Goal: Obtain resource: Download file/media

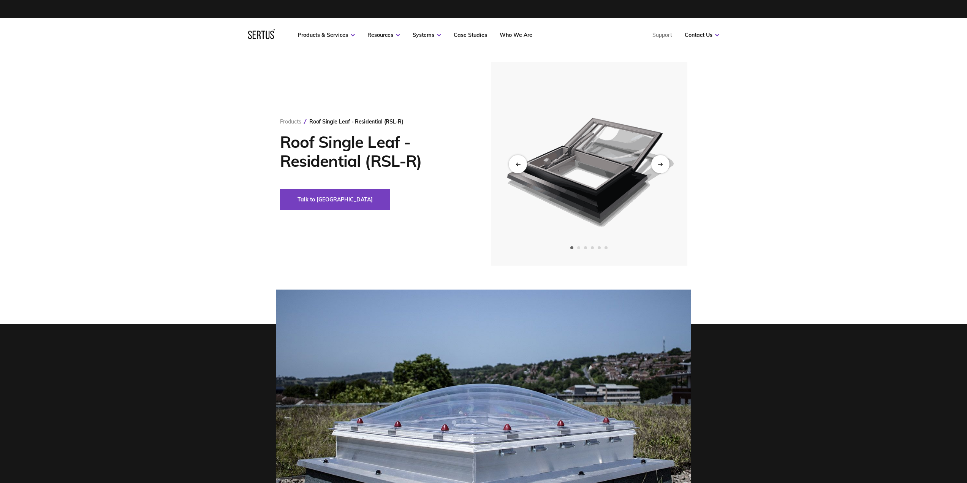
click at [579, 248] on span "Go to slide 2" at bounding box center [578, 247] width 3 height 3
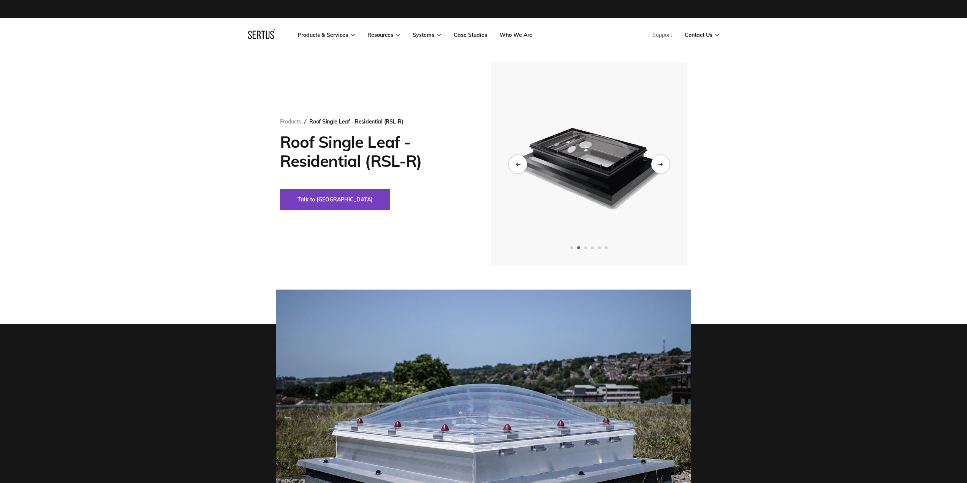
click at [585, 247] on span "Go to slide 3" at bounding box center [585, 247] width 3 height 3
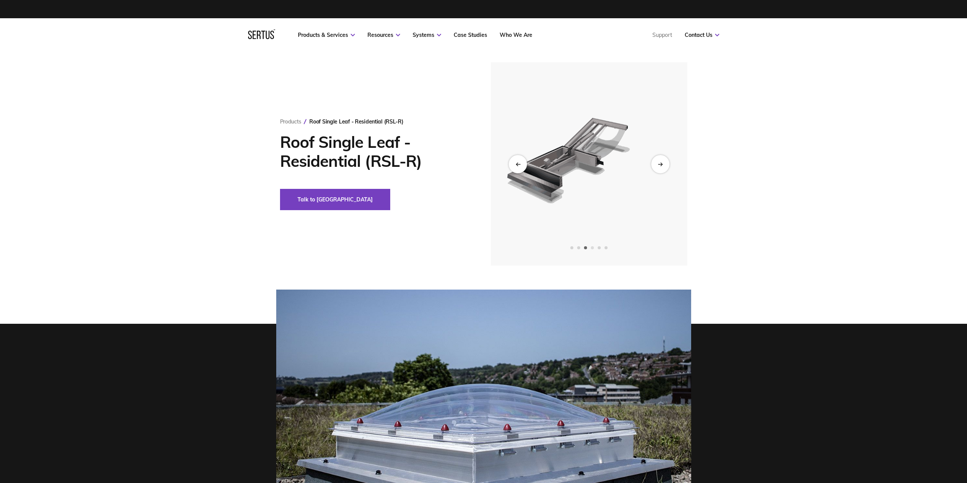
click at [591, 247] on span "Go to slide 4" at bounding box center [592, 247] width 3 height 3
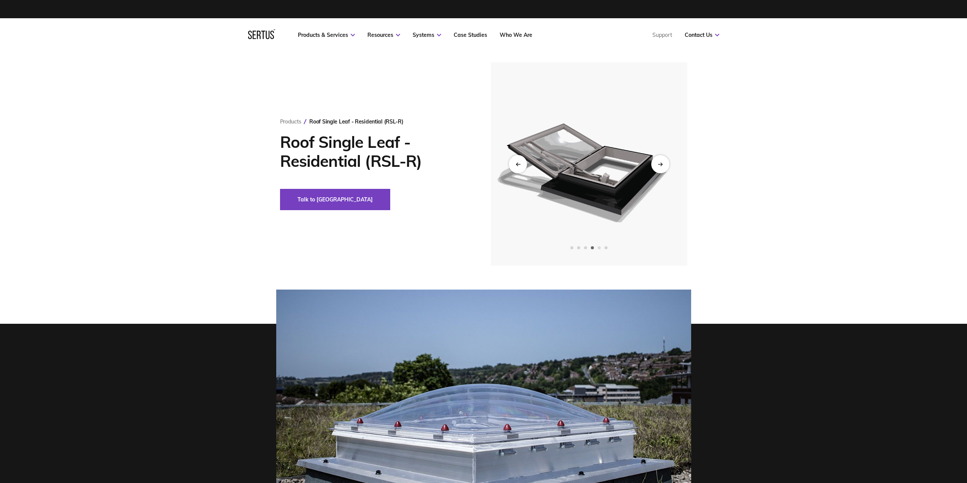
click at [601, 247] on span "Go to slide 5" at bounding box center [599, 247] width 3 height 3
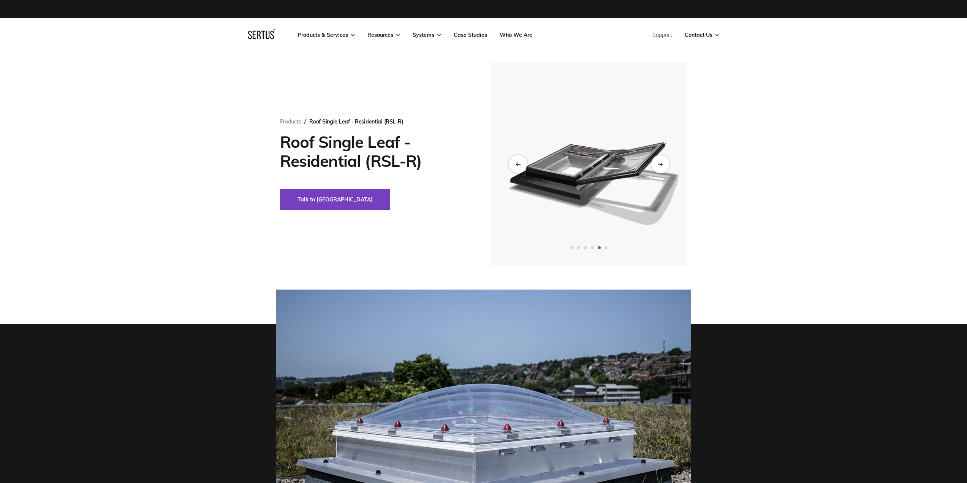
click at [604, 248] on span "Go to slide 6" at bounding box center [605, 247] width 3 height 3
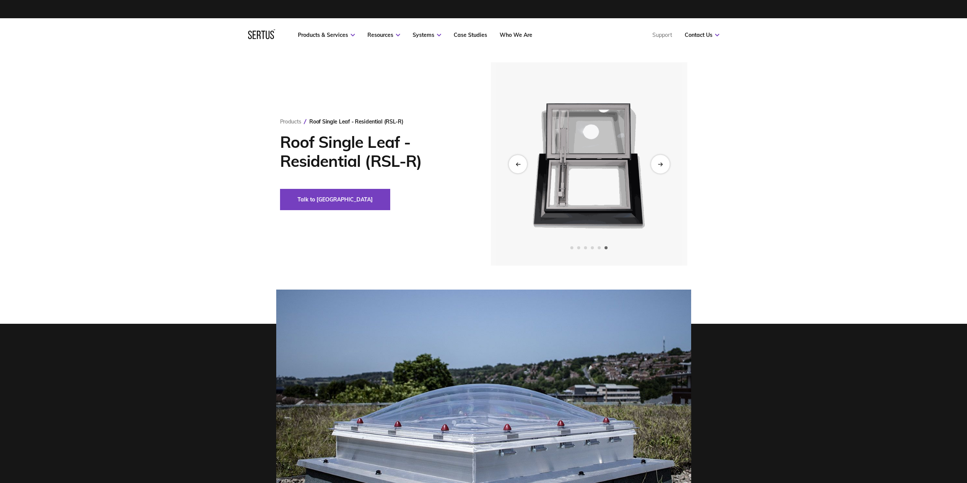
click at [658, 166] on div "Next slide" at bounding box center [660, 164] width 19 height 19
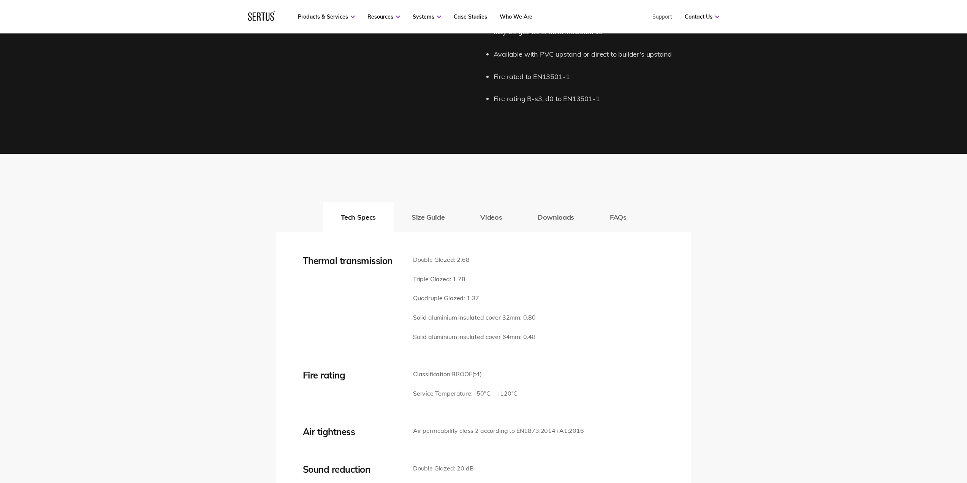
scroll to position [988, 0]
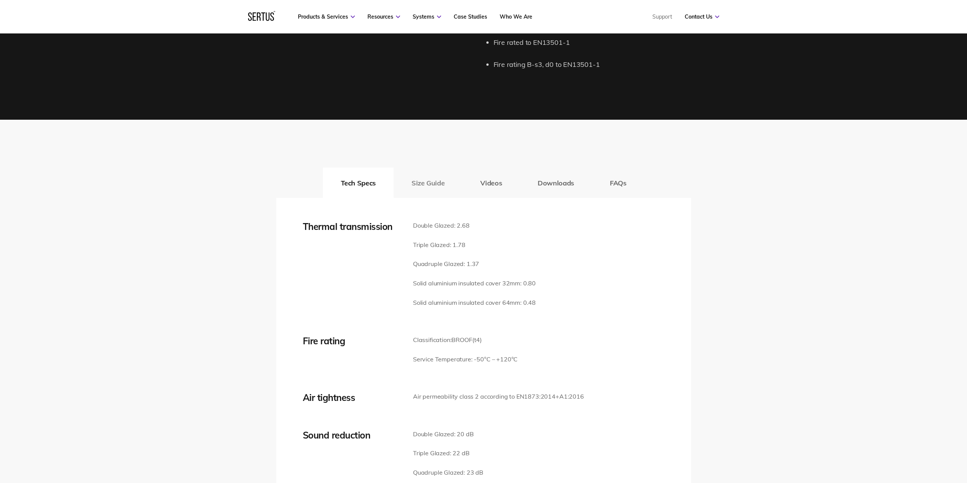
click at [425, 189] on button "Size Guide" at bounding box center [428, 183] width 69 height 30
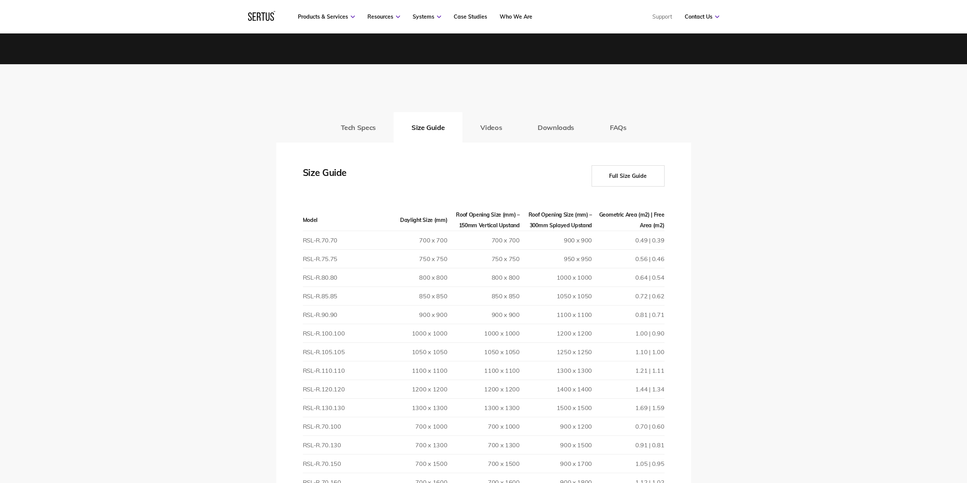
scroll to position [1064, 0]
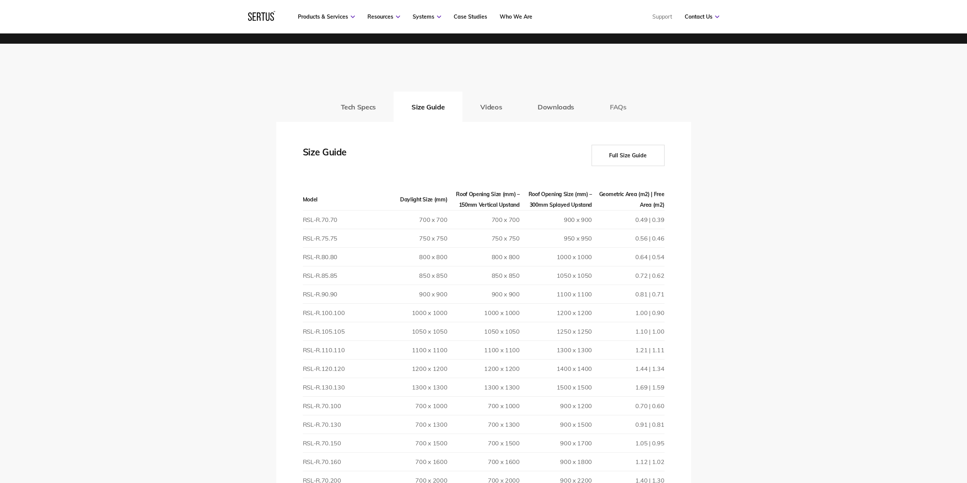
click at [629, 107] on button "FAQs" at bounding box center [618, 107] width 52 height 30
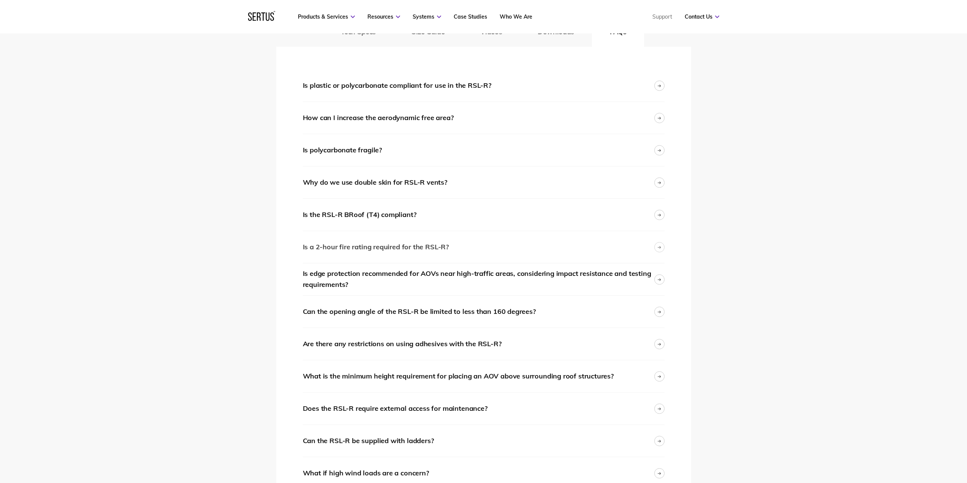
scroll to position [1140, 0]
click at [663, 241] on div at bounding box center [659, 246] width 10 height 10
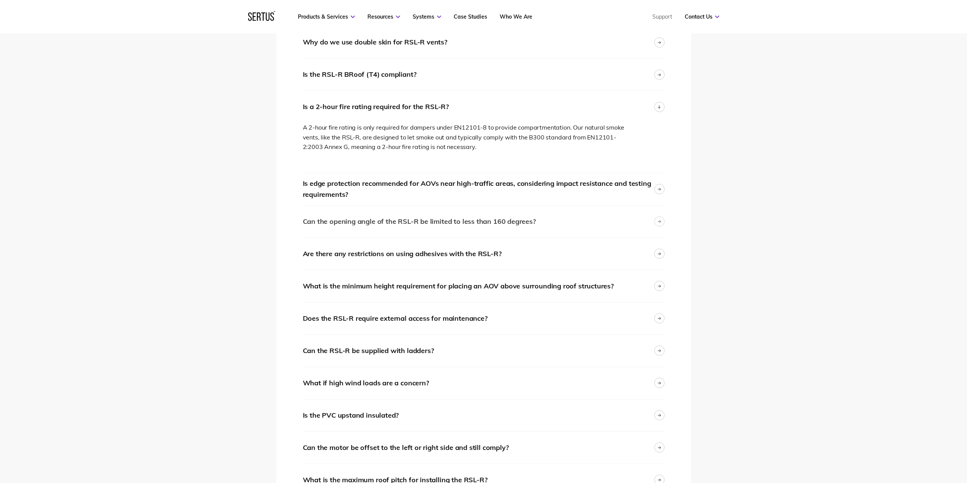
scroll to position [1292, 0]
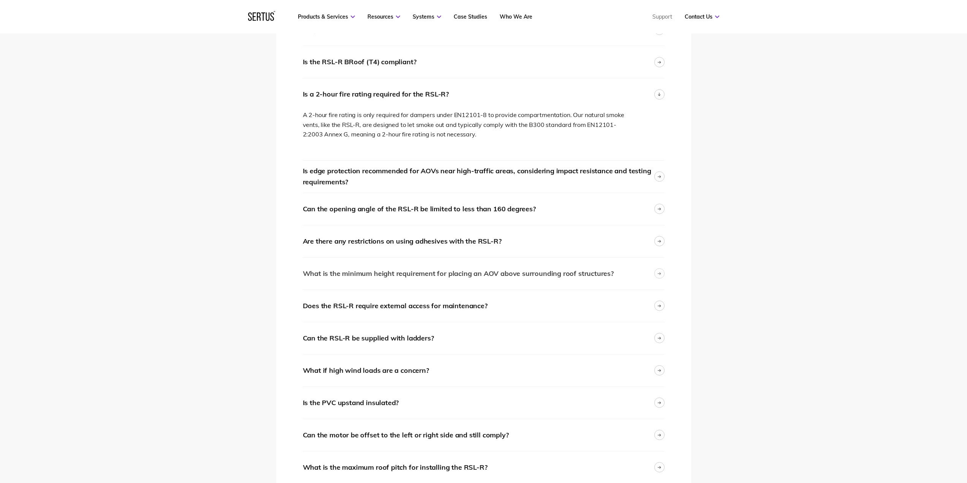
click at [659, 274] on icon at bounding box center [659, 274] width 3 height 0
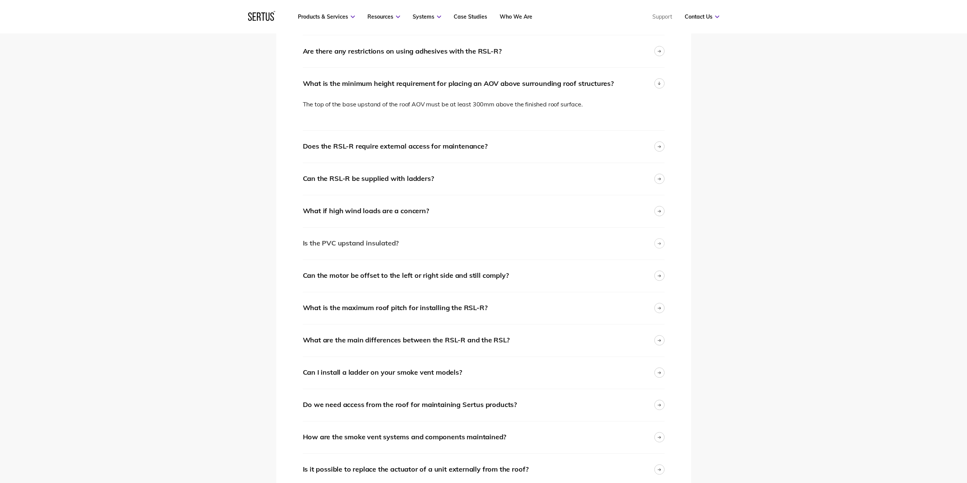
scroll to position [1519, 0]
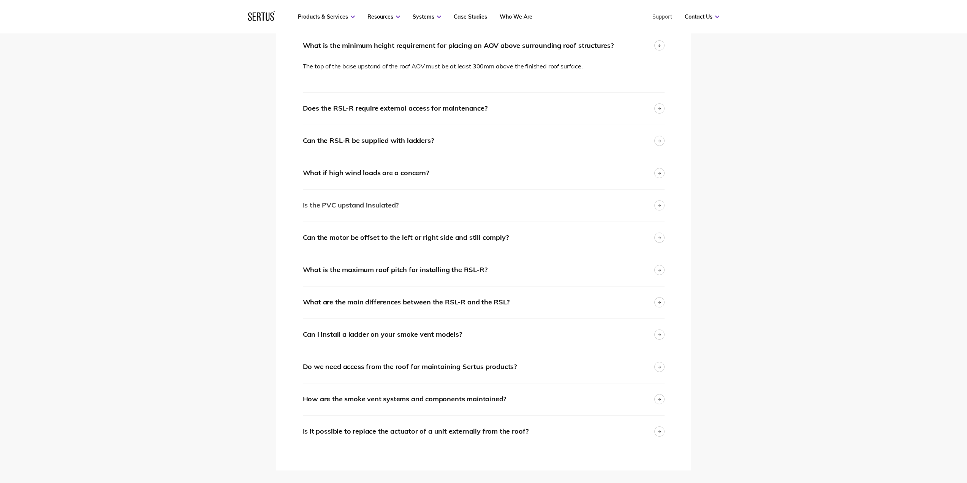
click at [659, 204] on icon at bounding box center [659, 205] width 1 height 2
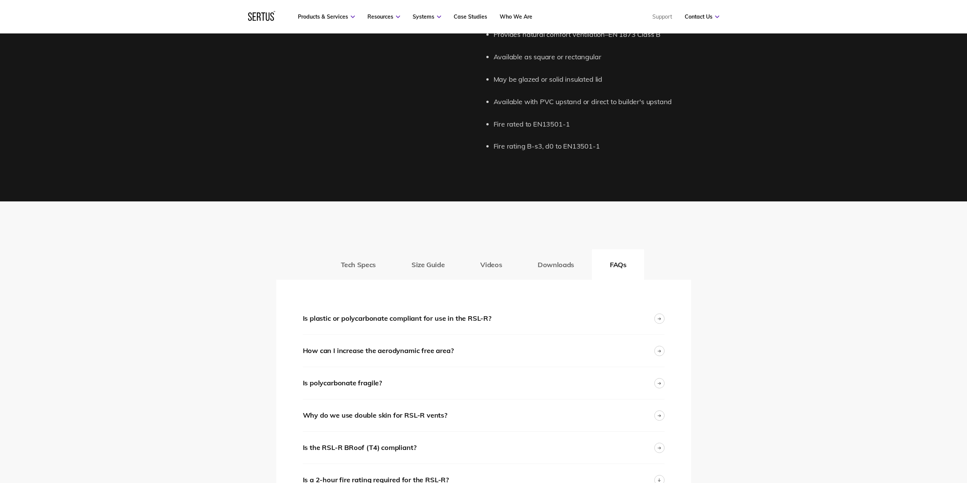
scroll to position [836, 0]
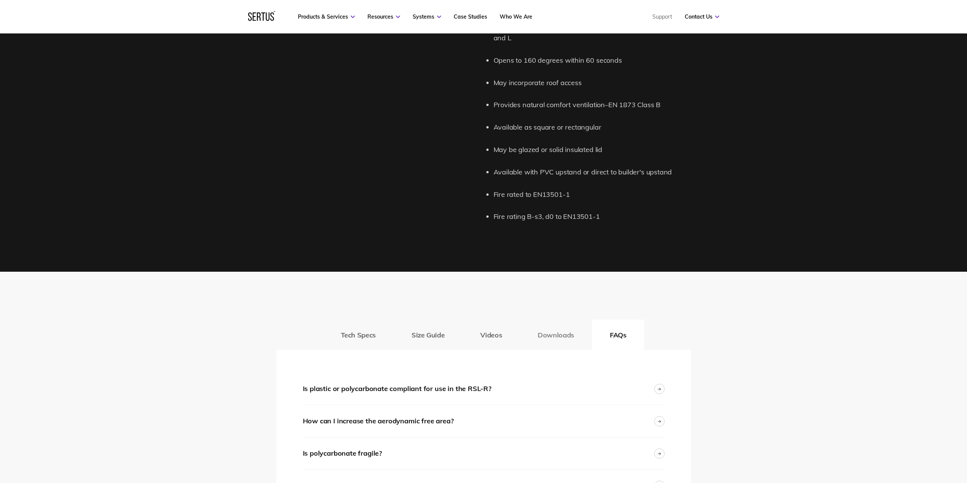
click at [554, 336] on button "Downloads" at bounding box center [556, 334] width 72 height 30
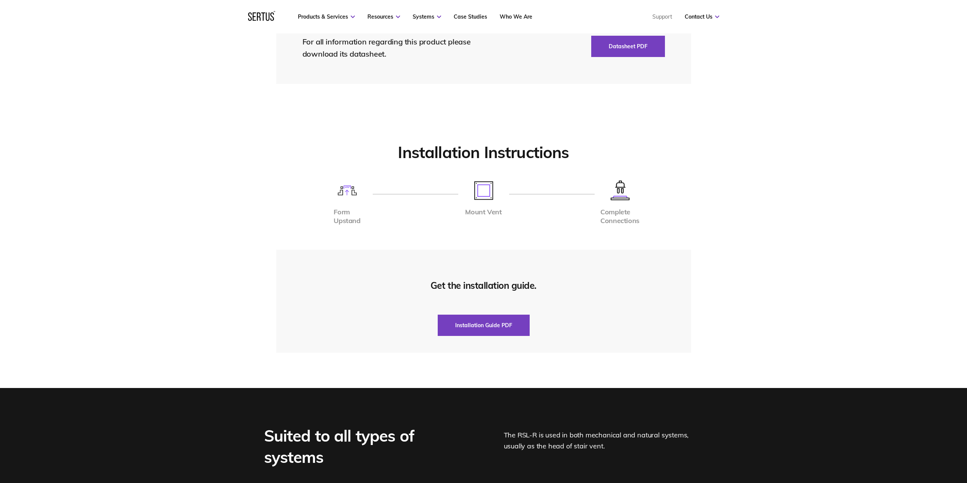
scroll to position [1633, 0]
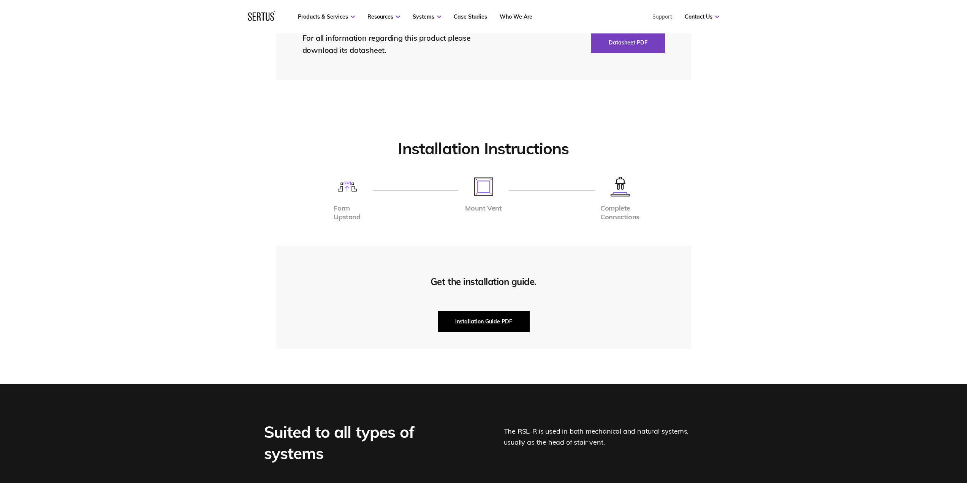
click at [486, 318] on button "Installation Guide PDF" at bounding box center [484, 321] width 92 height 21
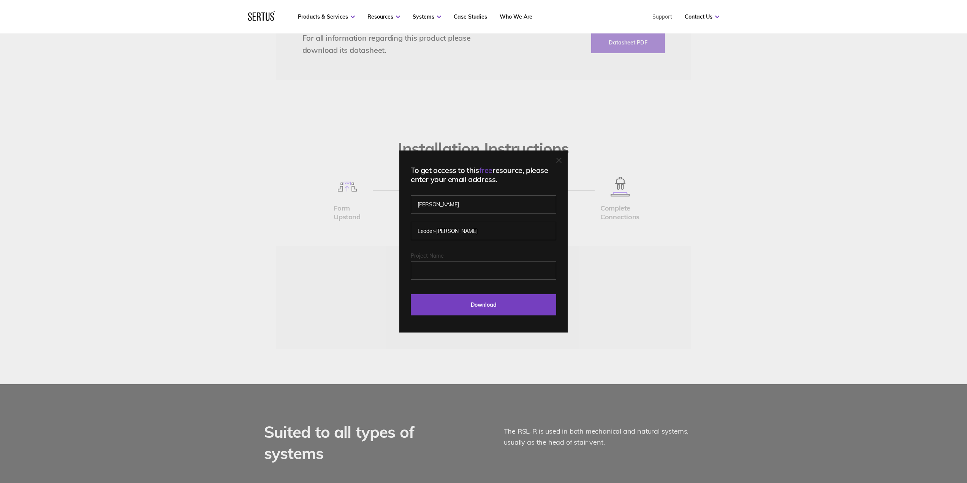
click at [561, 160] on icon at bounding box center [559, 160] width 5 height 5
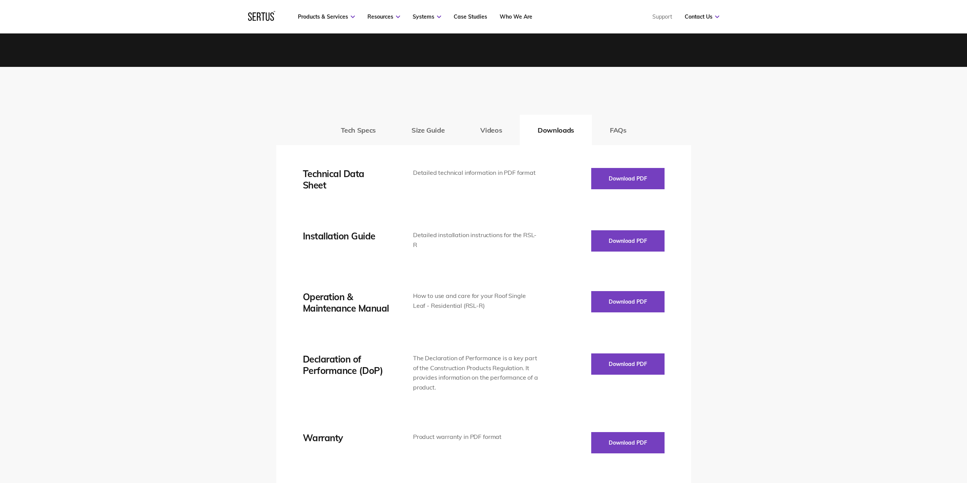
scroll to position [1026, 0]
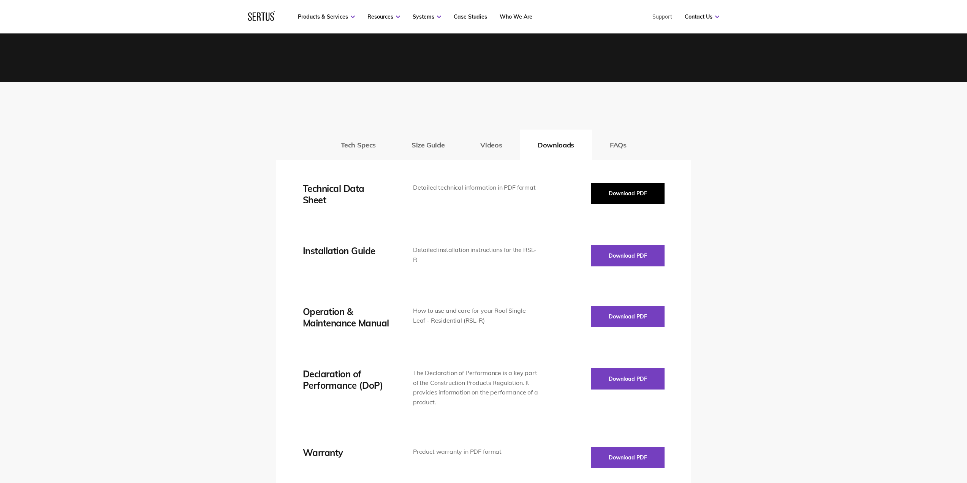
click at [610, 190] on button "Download PDF" at bounding box center [627, 193] width 73 height 21
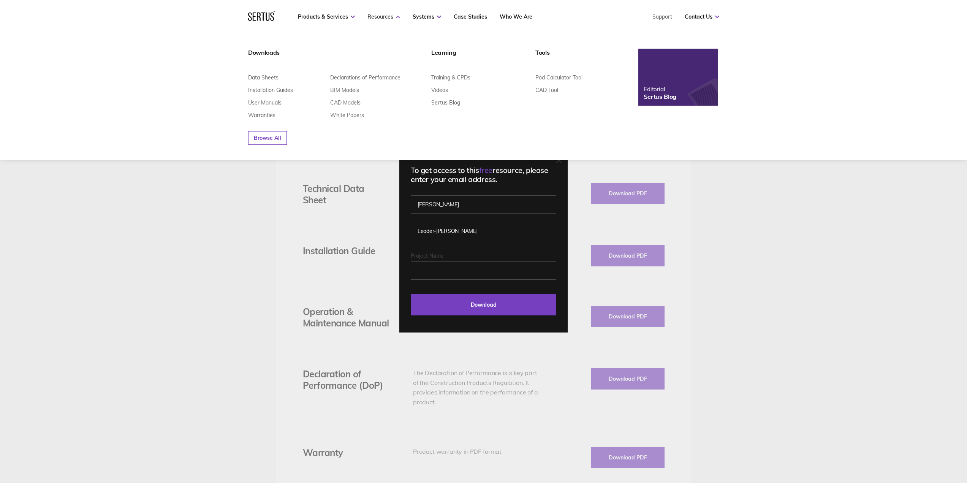
click at [392, 18] on link "Resources" at bounding box center [383, 16] width 33 height 7
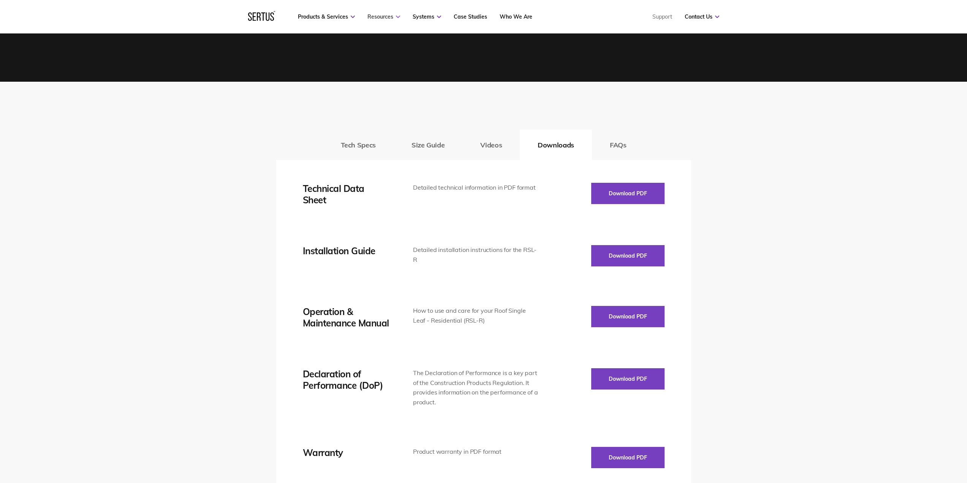
click at [392, 16] on link "Resources" at bounding box center [383, 16] width 33 height 7
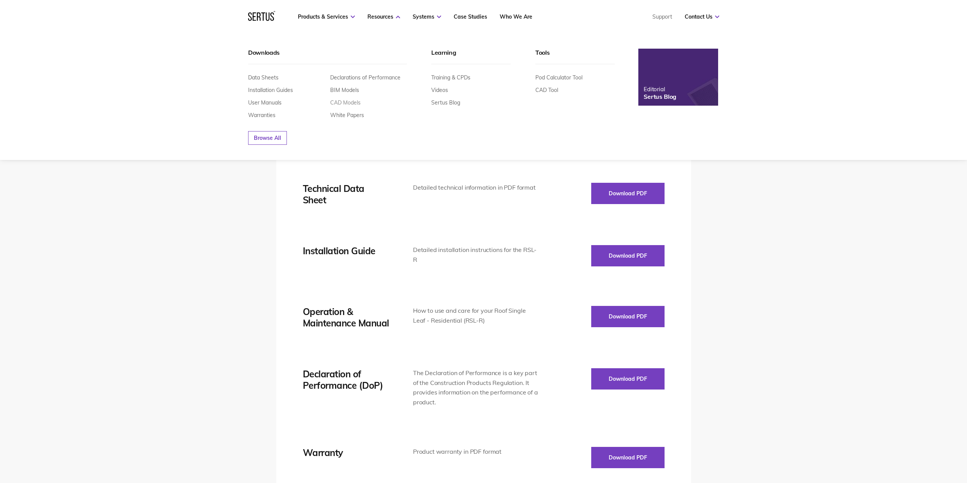
click at [341, 102] on link "CAD Models" at bounding box center [345, 102] width 30 height 7
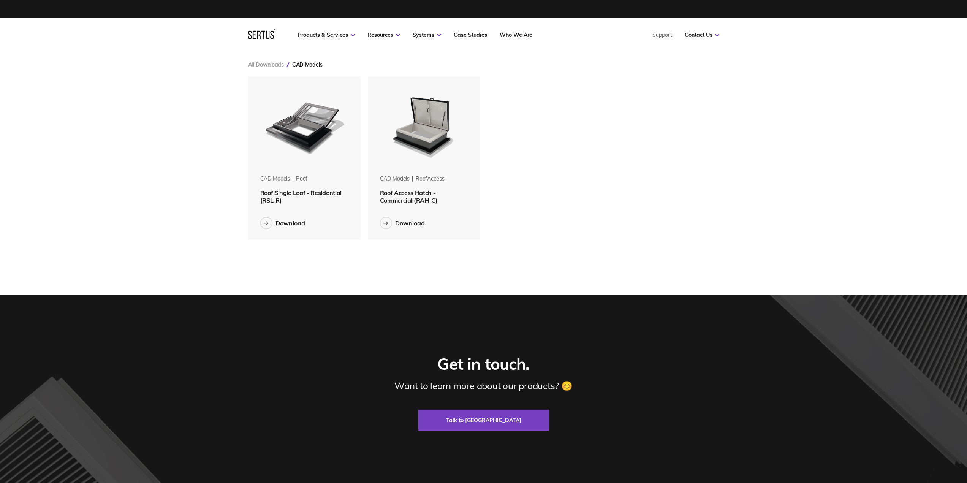
scroll to position [175, 483]
click at [267, 222] on icon at bounding box center [266, 223] width 5 height 4
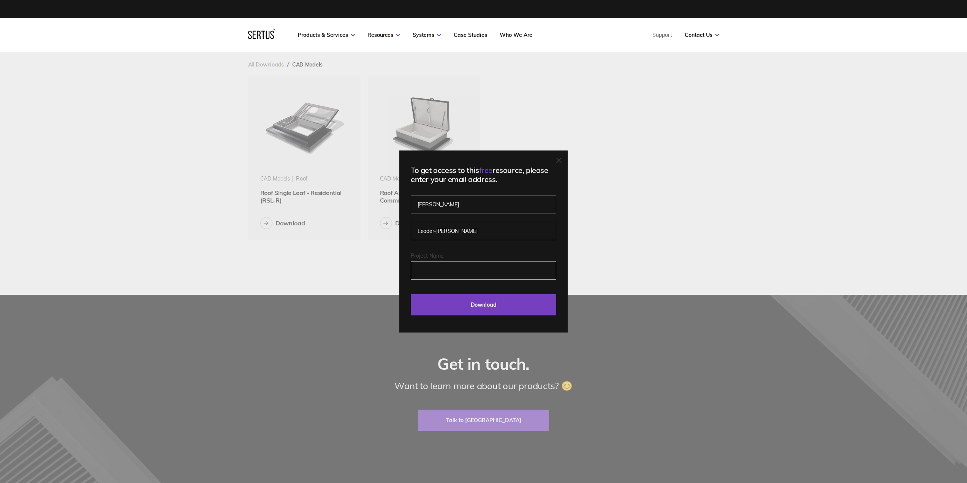
click at [424, 271] on input "Project Name" at bounding box center [483, 270] width 145 height 18
click at [423, 269] on input "TW" at bounding box center [483, 270] width 145 height 18
click at [419, 269] on input "TW" at bounding box center [483, 270] width 145 height 18
type input "2TW"
click at [455, 302] on input "Download" at bounding box center [483, 304] width 145 height 21
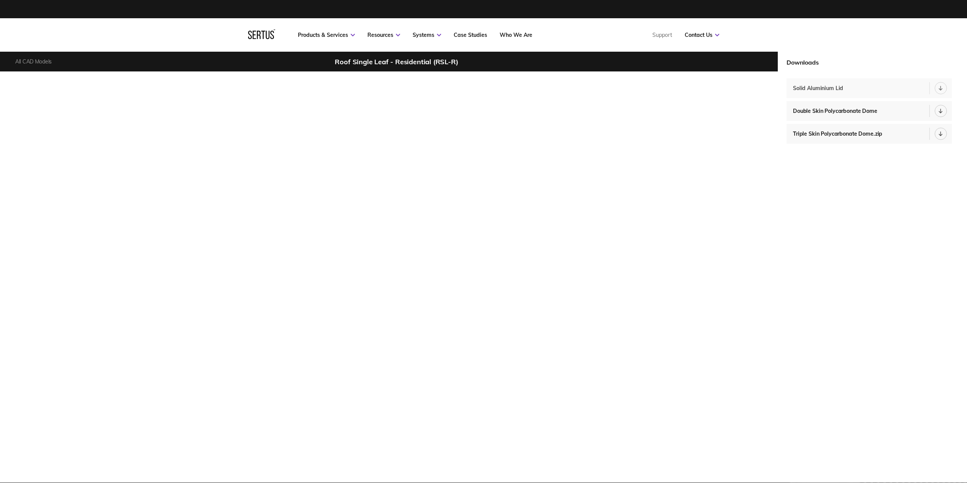
click at [941, 90] on icon at bounding box center [940, 90] width 3 height 2
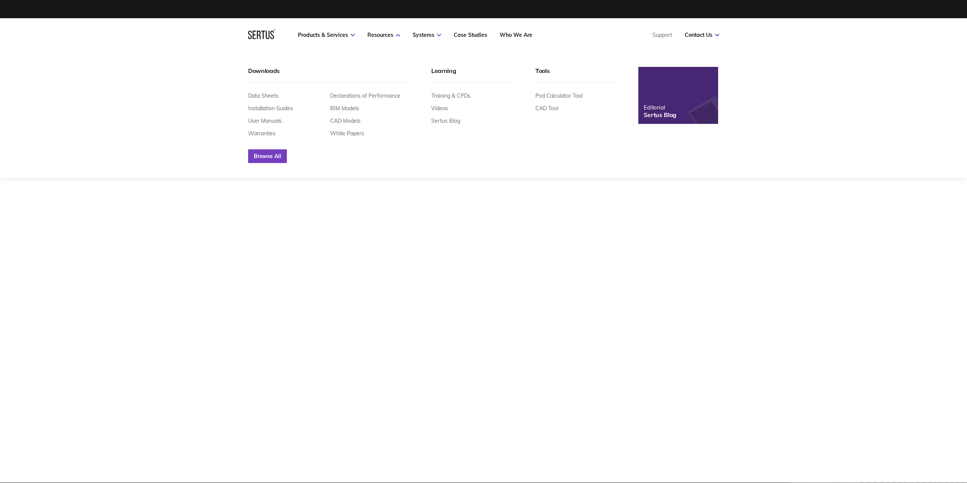
click at [267, 153] on link "Browse All" at bounding box center [267, 156] width 39 height 14
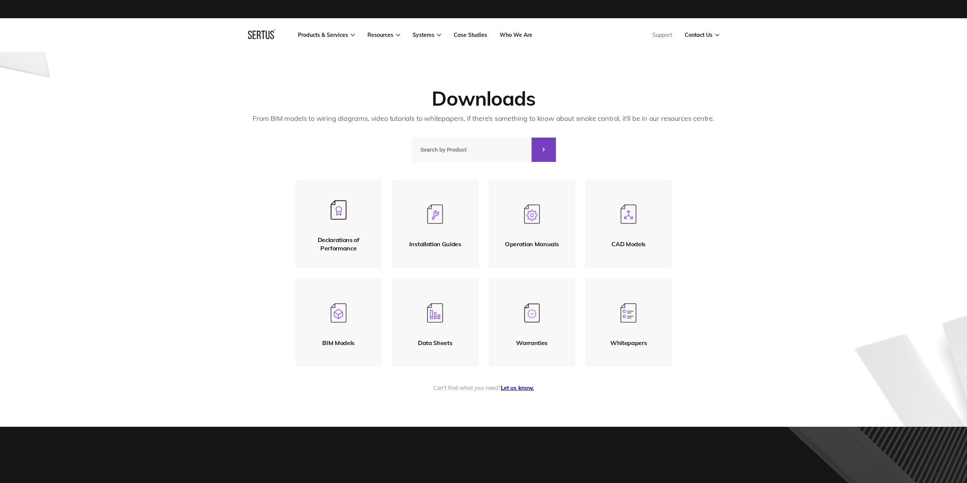
click at [433, 319] on img at bounding box center [435, 313] width 16 height 20
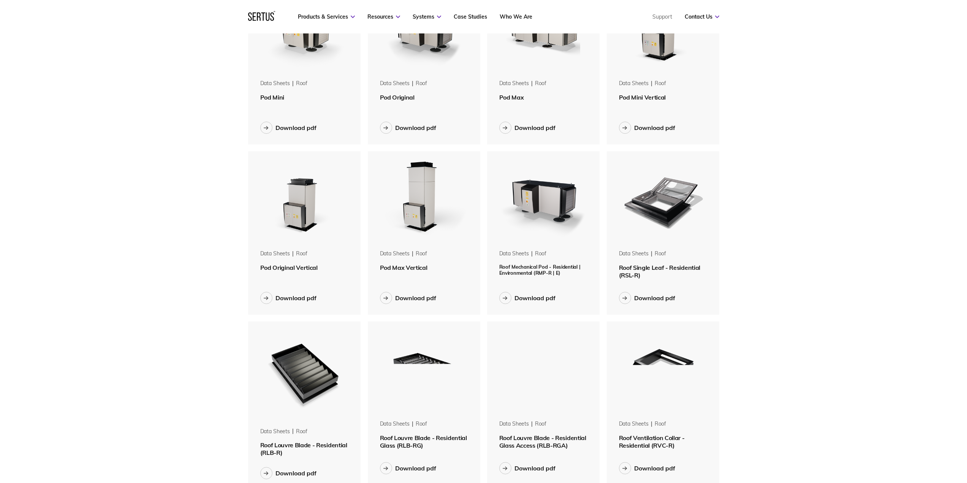
scroll to position [266, 0]
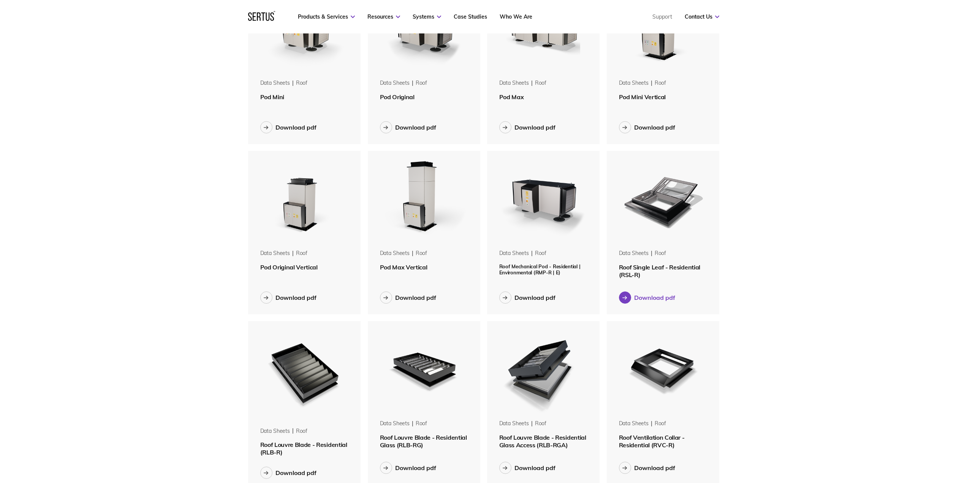
click at [661, 296] on div "Download pdf" at bounding box center [654, 298] width 41 height 8
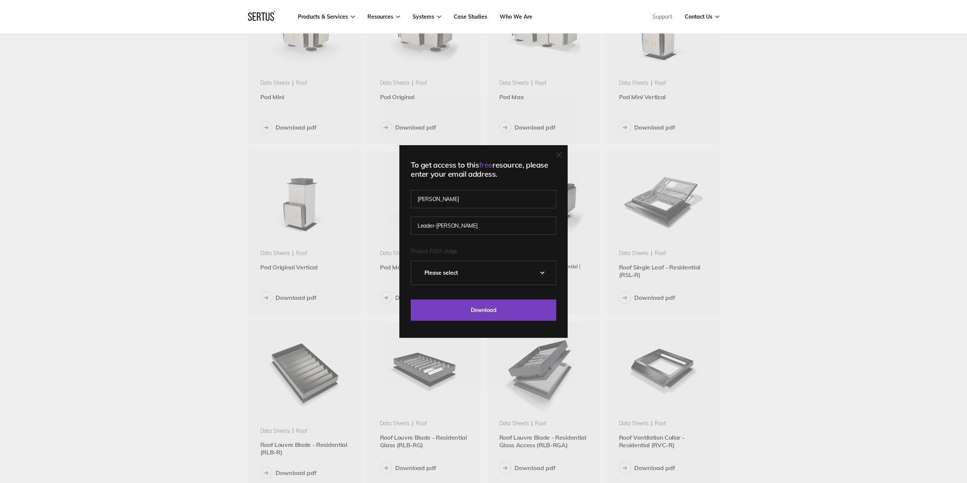
click at [459, 272] on select "Please Select 0 – Strategic Definition 1 - Preparation & Brief 2 - Concept Desi…" at bounding box center [483, 273] width 145 height 24
select select "5 - Construction"
click at [414, 261] on select "Please Select 0 – Strategic Definition 1 - Preparation & Brief 2 - Concept Desi…" at bounding box center [483, 273] width 145 height 24
click at [467, 310] on input "Download" at bounding box center [483, 309] width 145 height 21
